Goal: Participate in discussion: Engage in conversation with other users on a specific topic

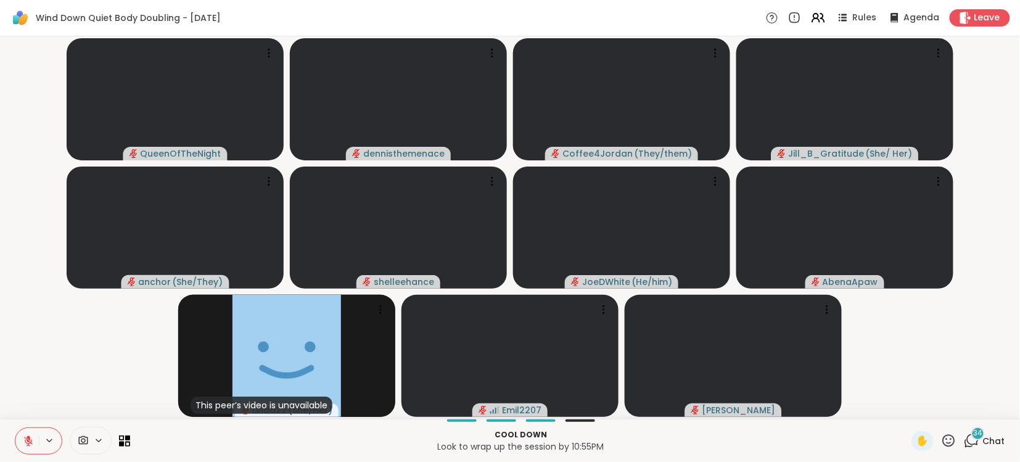
click at [996, 444] on span "Chat" at bounding box center [994, 441] width 22 height 12
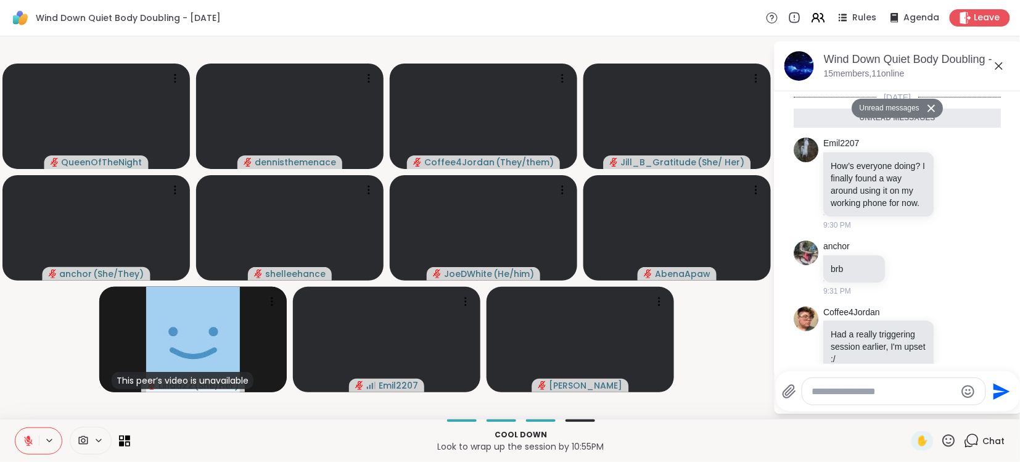
scroll to position [3556, 0]
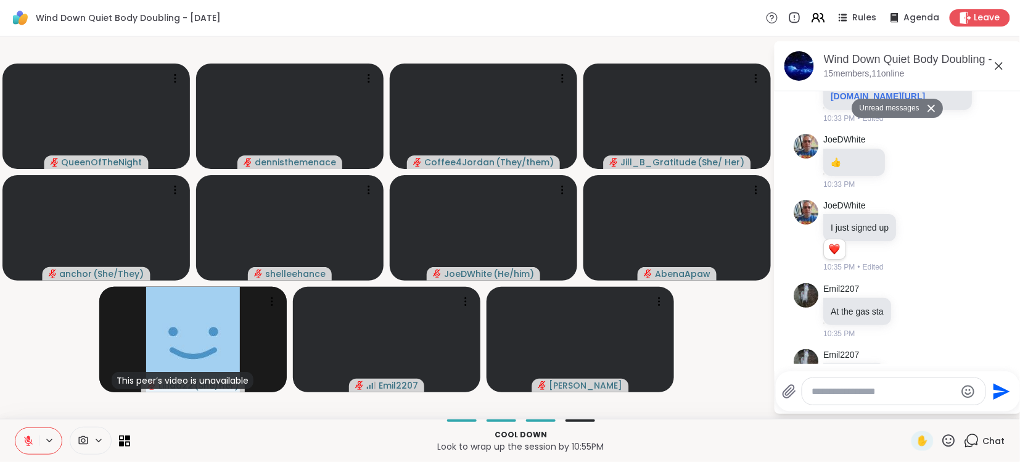
click at [922, 400] on div at bounding box center [893, 391] width 183 height 27
click at [914, 390] on textarea "Type your message" at bounding box center [884, 391] width 144 height 12
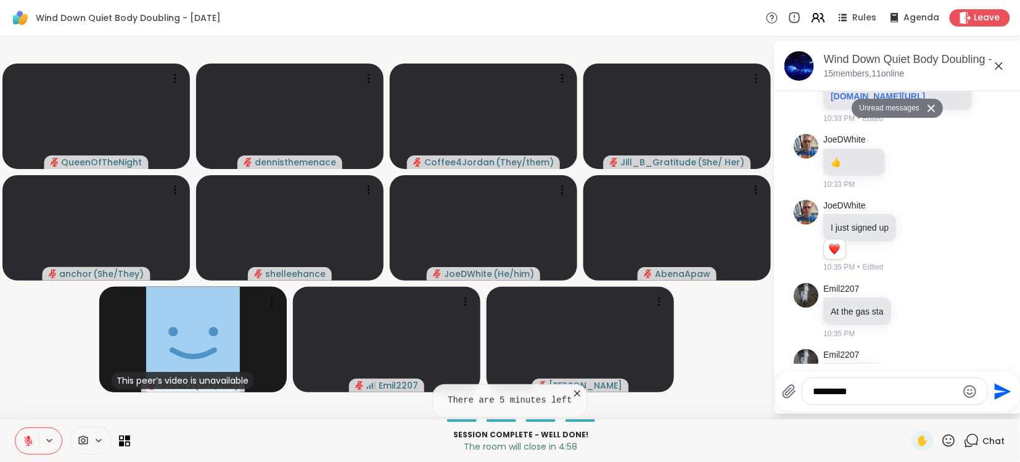
type textarea "**********"
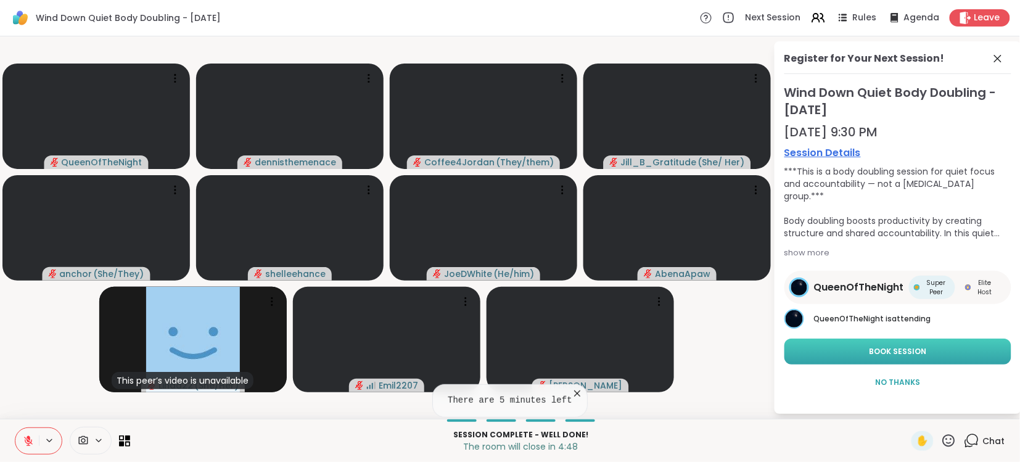
click at [896, 350] on span "Book Session" at bounding box center [897, 351] width 57 height 11
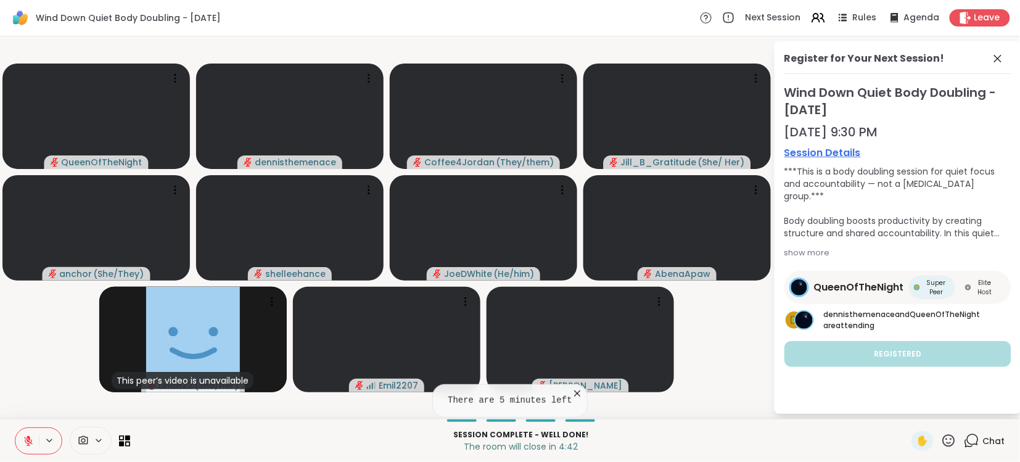
click at [900, 403] on div "Register for Your Next Session! Wind Down Quiet Body Doubling - [DATE] 9:30 PM …" at bounding box center [897, 227] width 247 height 372
click at [998, 438] on span "Chat" at bounding box center [994, 441] width 22 height 12
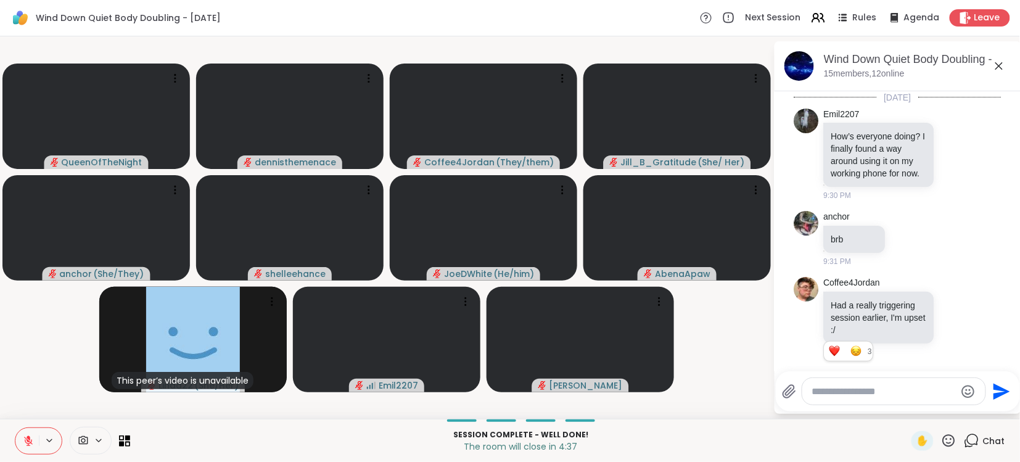
scroll to position [3526, 0]
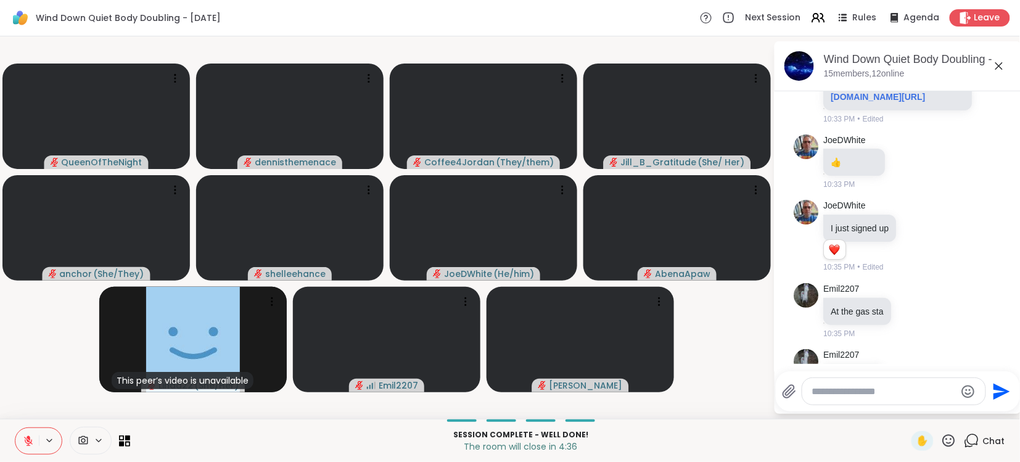
click at [917, 388] on textarea "Type your message" at bounding box center [884, 391] width 144 height 12
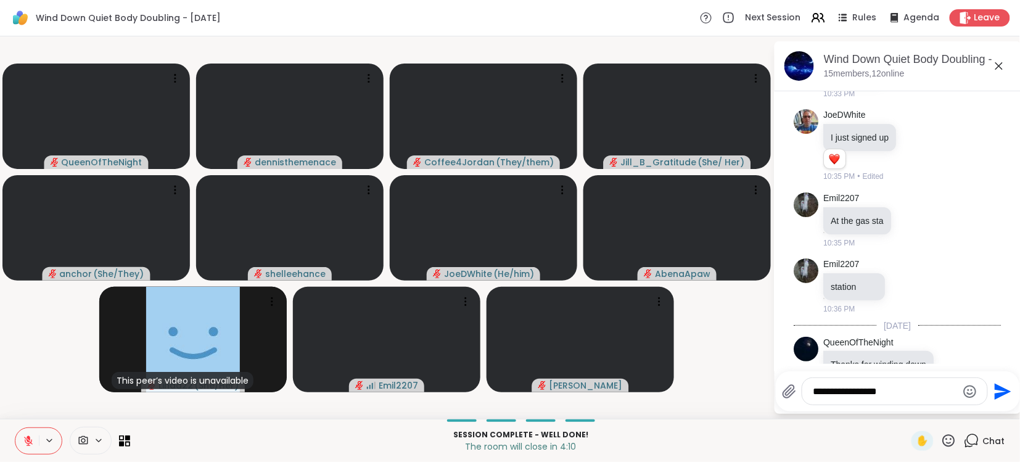
type textarea "**********"
click at [999, 390] on icon "Send" at bounding box center [1002, 391] width 17 height 17
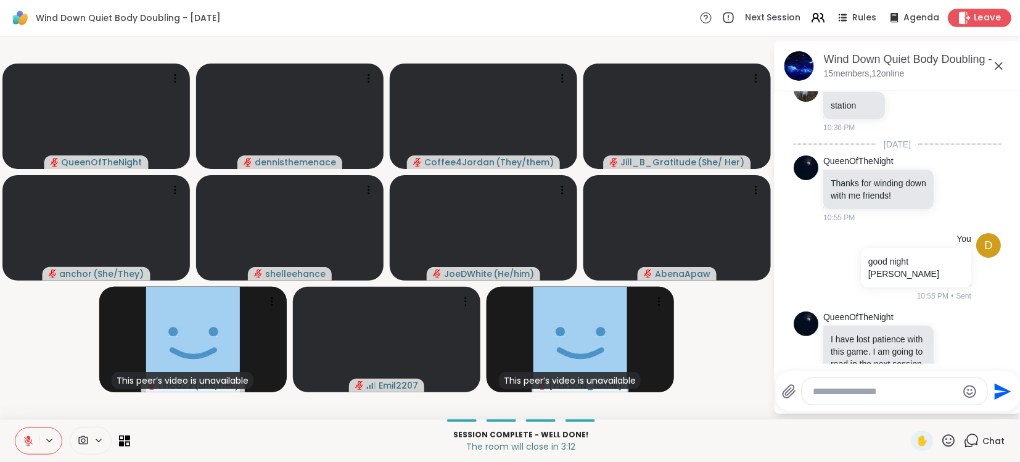
scroll to position [3816, 0]
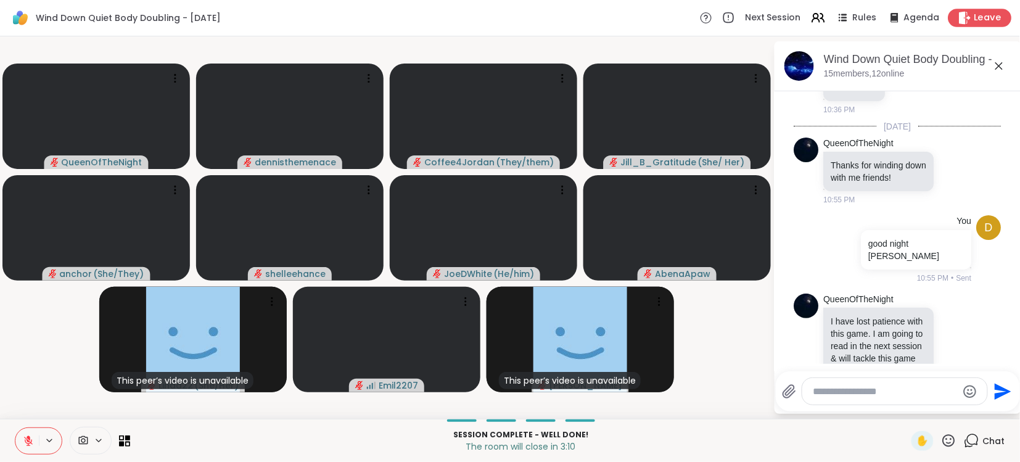
click at [988, 17] on span "Leave" at bounding box center [987, 18] width 27 height 13
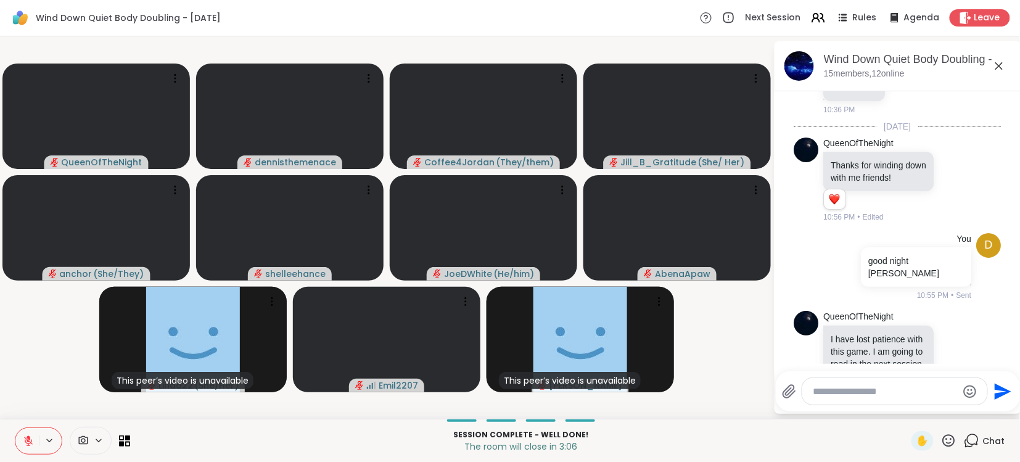
click at [724, 41] on video-player-container "QueenOfTheNight dennisthemenace Coffee4Jordan ( They/them ) Jill_B_Gratitude ( …" at bounding box center [386, 227] width 758 height 372
click at [726, 41] on video-player-container "QueenOfTheNight dennisthemenace Coffee4Jordan ( They/them ) Jill_B_Gratitude ( …" at bounding box center [386, 227] width 758 height 372
click at [843, 432] on p "Session Complete - well done!" at bounding box center [520, 434] width 766 height 11
click at [983, 14] on span "Leave" at bounding box center [987, 18] width 27 height 13
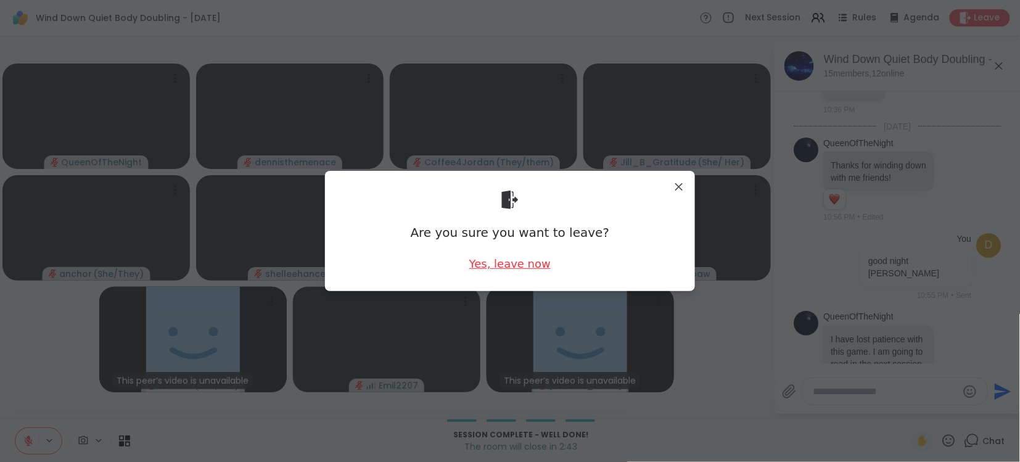
click at [524, 263] on div "Yes, leave now" at bounding box center [509, 263] width 81 height 15
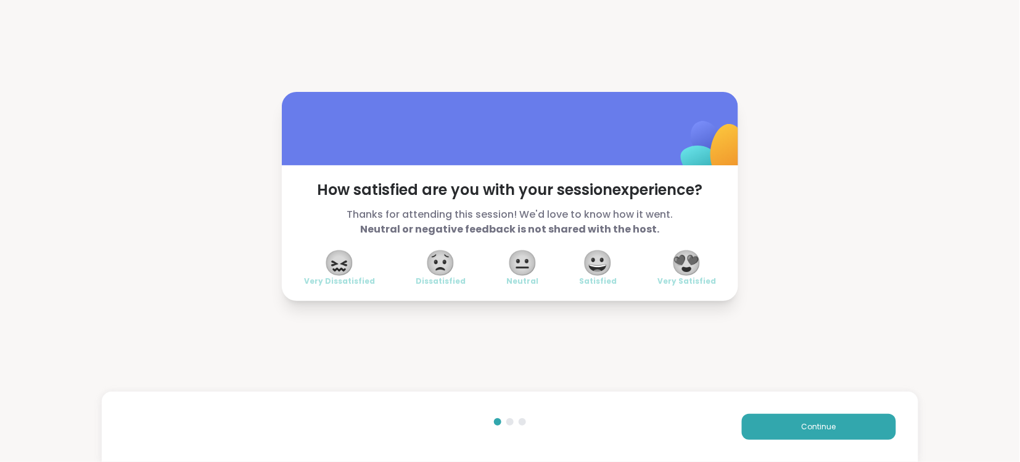
click at [691, 258] on span "😍" at bounding box center [686, 263] width 31 height 22
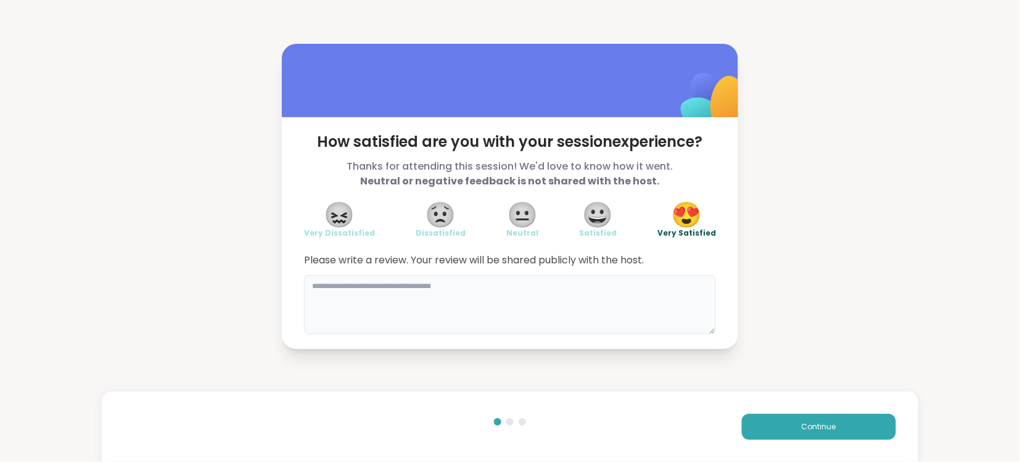
click at [658, 287] on textarea at bounding box center [510, 304] width 412 height 59
type textarea "**********"
click at [832, 427] on span "Continue" at bounding box center [819, 426] width 35 height 11
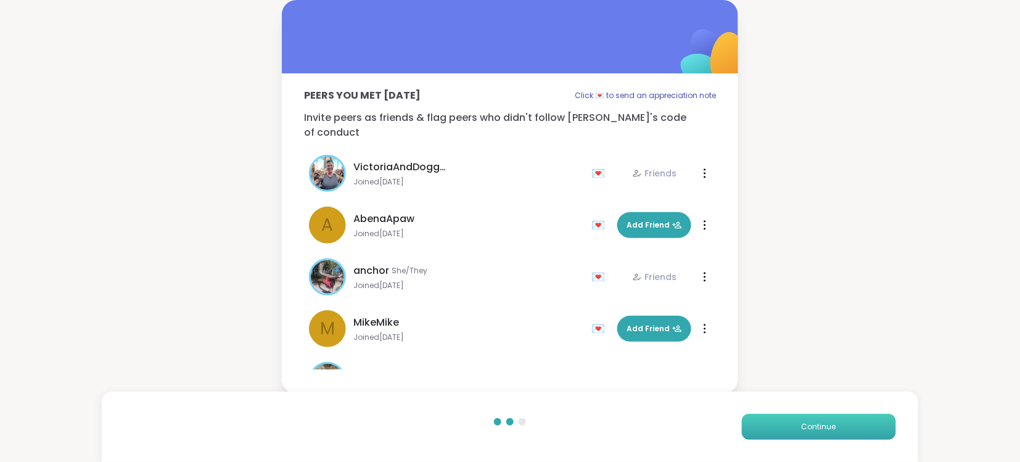
click at [834, 427] on span "Continue" at bounding box center [819, 426] width 35 height 11
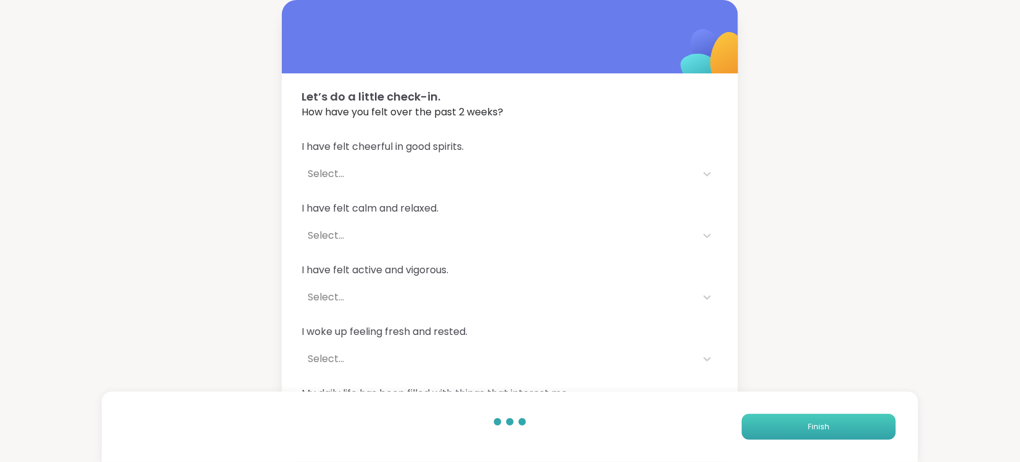
click at [834, 427] on button "Finish" at bounding box center [819, 427] width 154 height 26
